Goal: Information Seeking & Learning: Learn about a topic

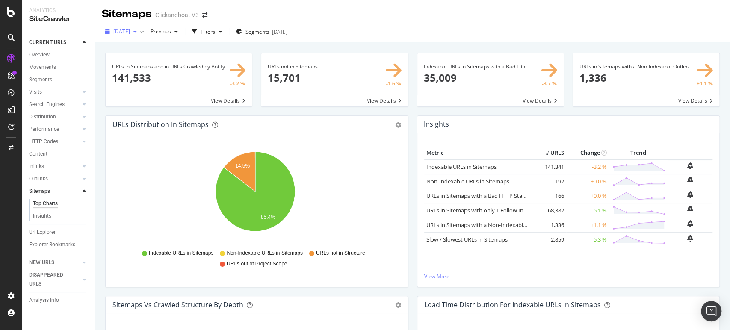
click at [140, 28] on div "[DATE]" at bounding box center [121, 31] width 38 height 13
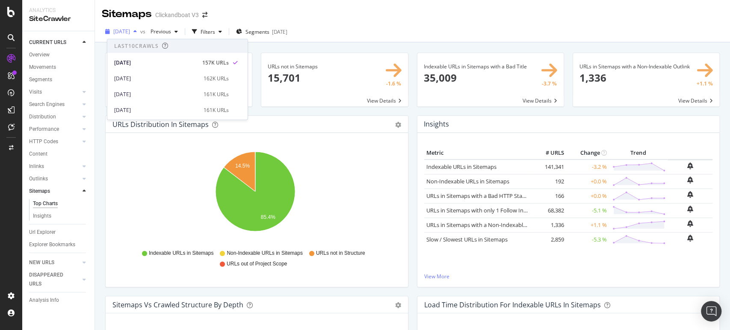
click at [140, 28] on div "[DATE]" at bounding box center [121, 31] width 38 height 13
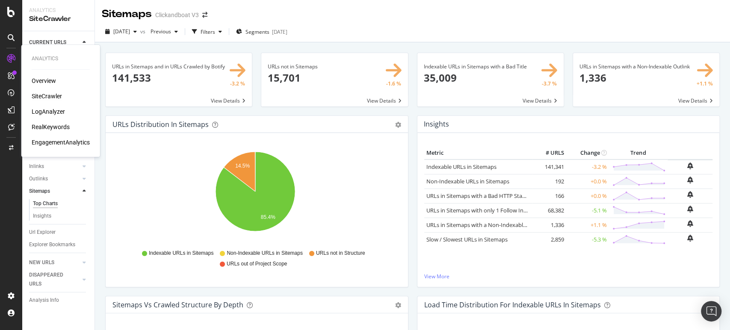
click at [59, 95] on div "SiteCrawler" at bounding box center [47, 96] width 30 height 9
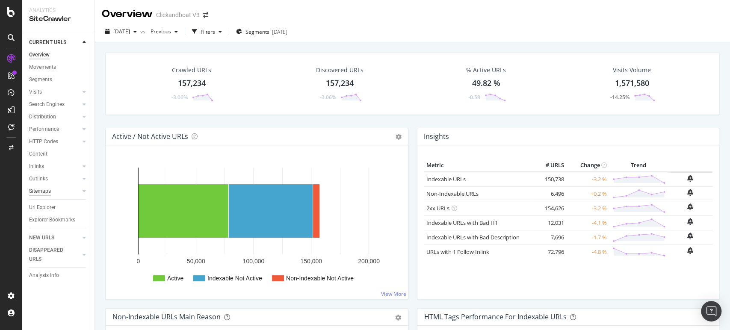
click at [50, 192] on div "Sitemaps" at bounding box center [40, 191] width 22 height 9
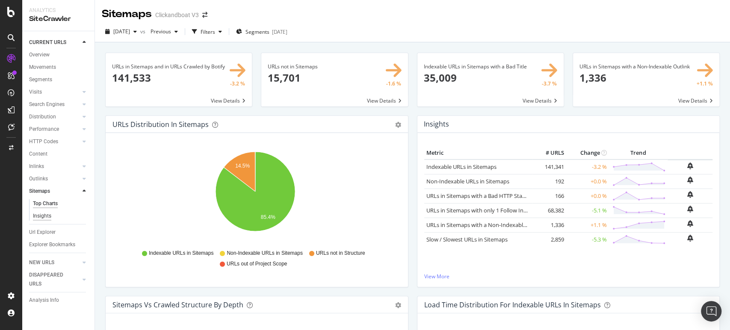
click at [44, 218] on div "Insights" at bounding box center [42, 216] width 18 height 9
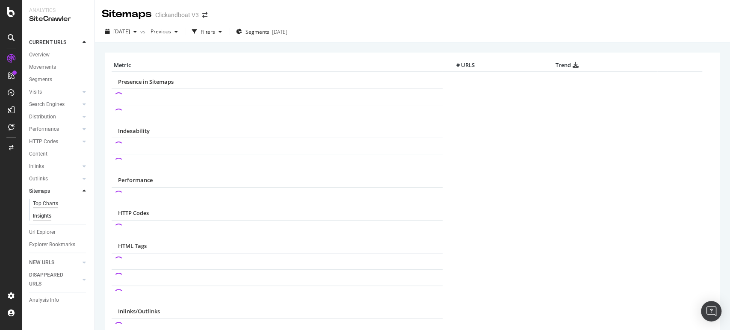
click at [44, 201] on div "Top Charts" at bounding box center [45, 203] width 25 height 9
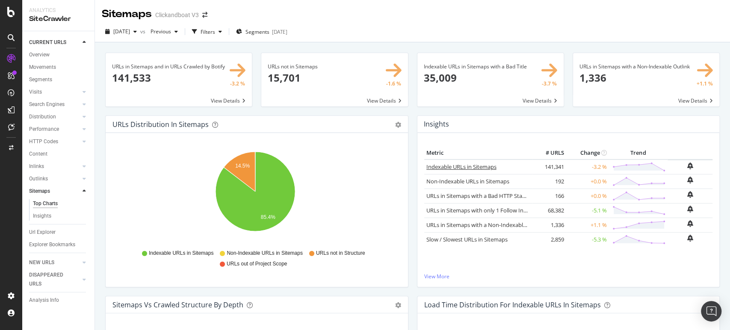
click at [449, 165] on link "Indexable URLs in Sitemaps" at bounding box center [461, 167] width 70 height 8
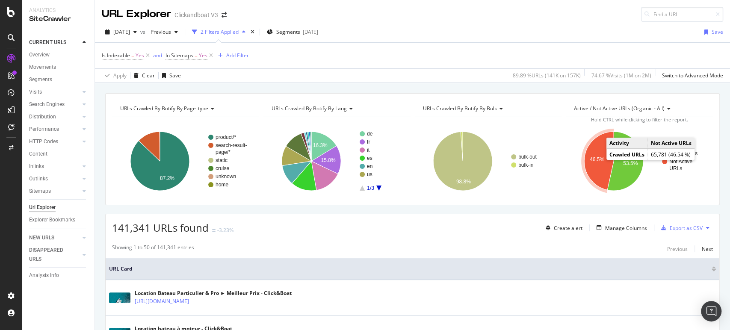
click at [595, 159] on text "46.5%" at bounding box center [597, 160] width 15 height 6
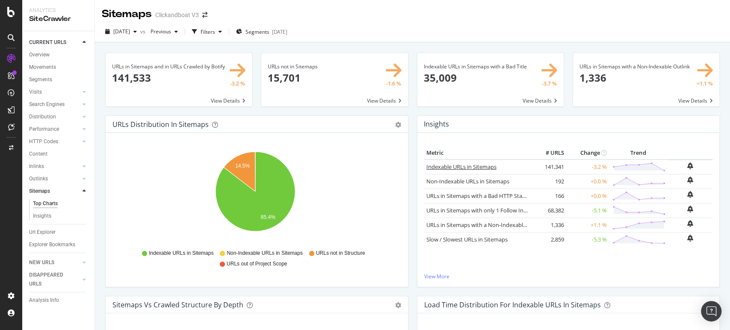
click at [484, 167] on link "Indexable URLs in Sitemaps" at bounding box center [461, 167] width 70 height 8
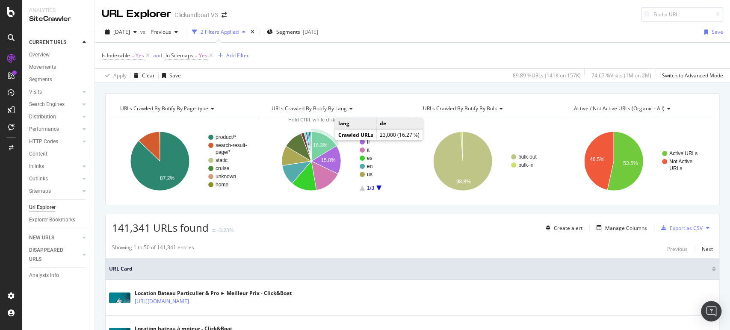
click at [324, 142] on text "16.3%" at bounding box center [320, 145] width 15 height 6
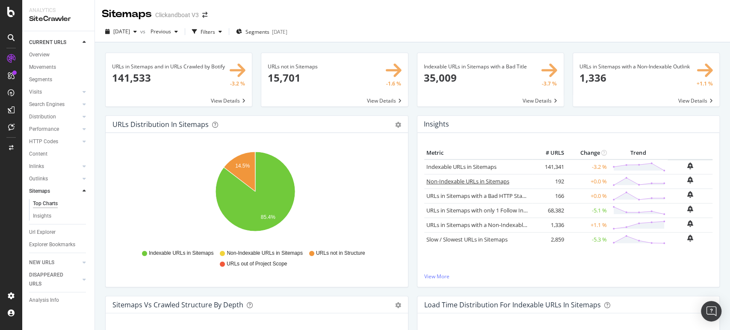
click at [480, 180] on link "Non-Indexable URLs in Sitemaps" at bounding box center [467, 181] width 83 height 8
drag, startPoint x: 510, startPoint y: 180, endPoint x: 420, endPoint y: 180, distance: 90.2
click at [424, 180] on td "Non-Indexable URLs in Sitemaps" at bounding box center [478, 181] width 108 height 15
copy div "Non-Indexable URLs in Sitemaps"
click at [472, 184] on link "Non-Indexable URLs in Sitemaps" at bounding box center [467, 181] width 83 height 8
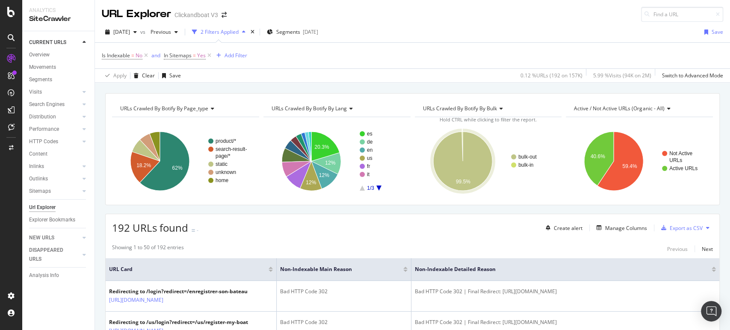
scroll to position [95, 0]
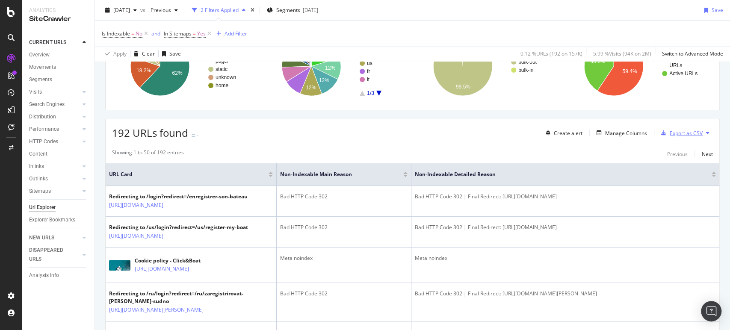
click at [671, 132] on div "Export as CSV" at bounding box center [686, 133] width 33 height 7
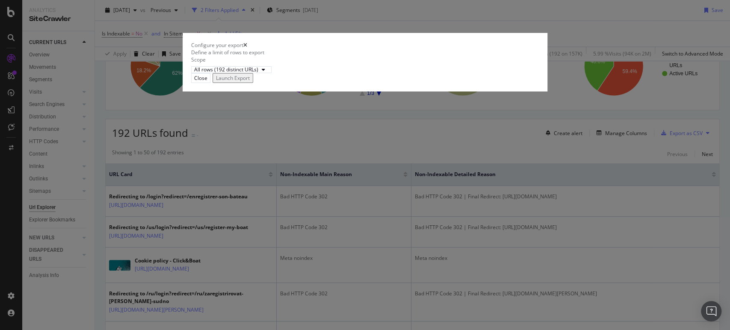
click at [250, 82] on div "Launch Export" at bounding box center [233, 77] width 34 height 7
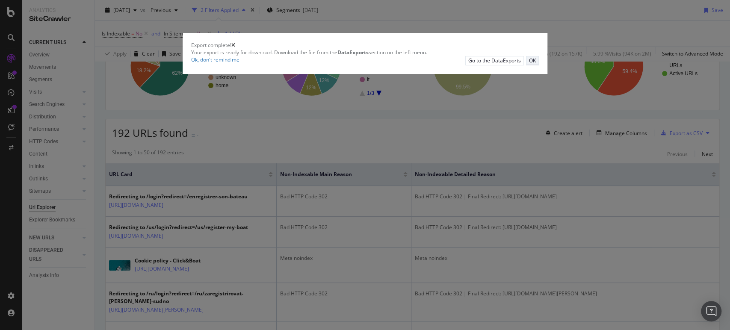
click at [526, 65] on button "OK" at bounding box center [532, 60] width 13 height 9
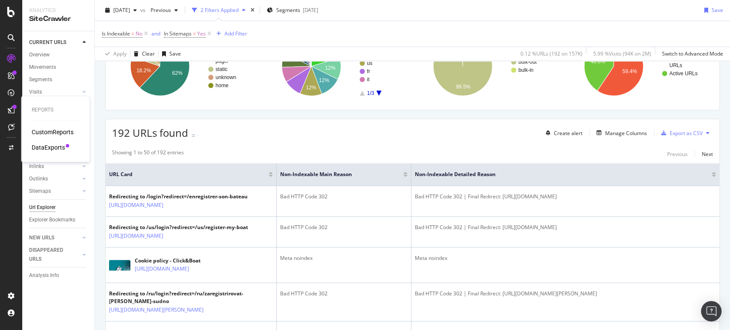
click at [9, 105] on div at bounding box center [11, 110] width 14 height 14
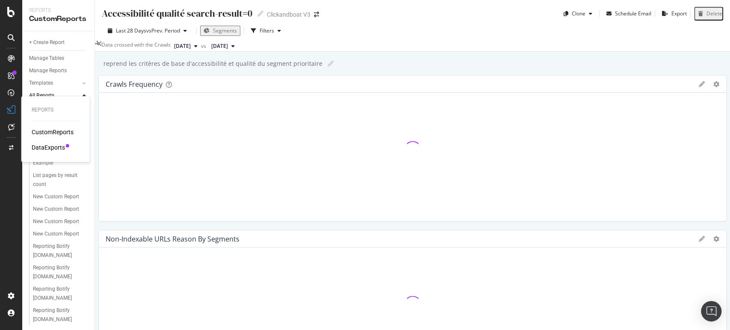
click at [56, 145] on div "DataExports" at bounding box center [48, 147] width 33 height 9
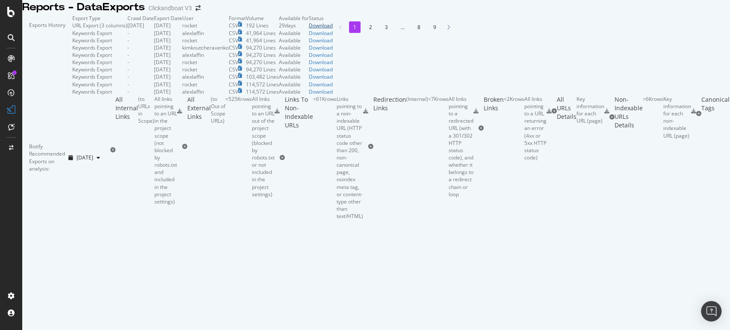
click at [333, 29] on div "Download" at bounding box center [321, 25] width 24 height 7
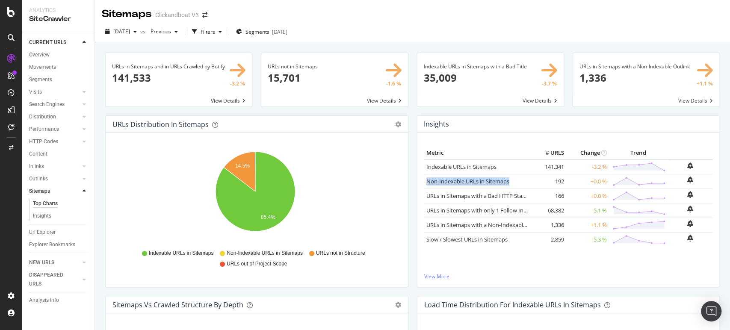
drag, startPoint x: 517, startPoint y: 178, endPoint x: 422, endPoint y: 178, distance: 94.5
click at [426, 178] on div "Non-Indexable URLs in Sitemaps" at bounding box center [478, 181] width 104 height 8
copy div "Non-Indexable URLs in Sitemaps"
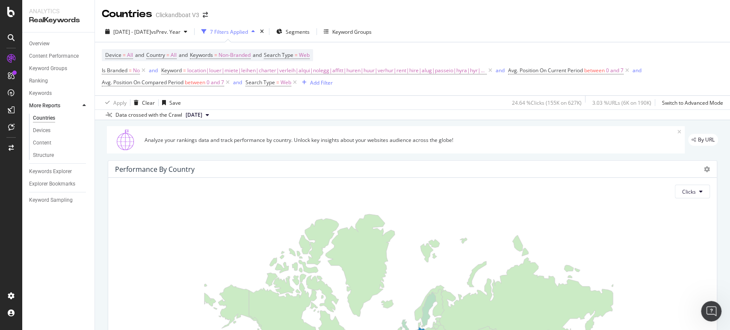
scroll to position [462, 0]
